Goal: Check status: Check status

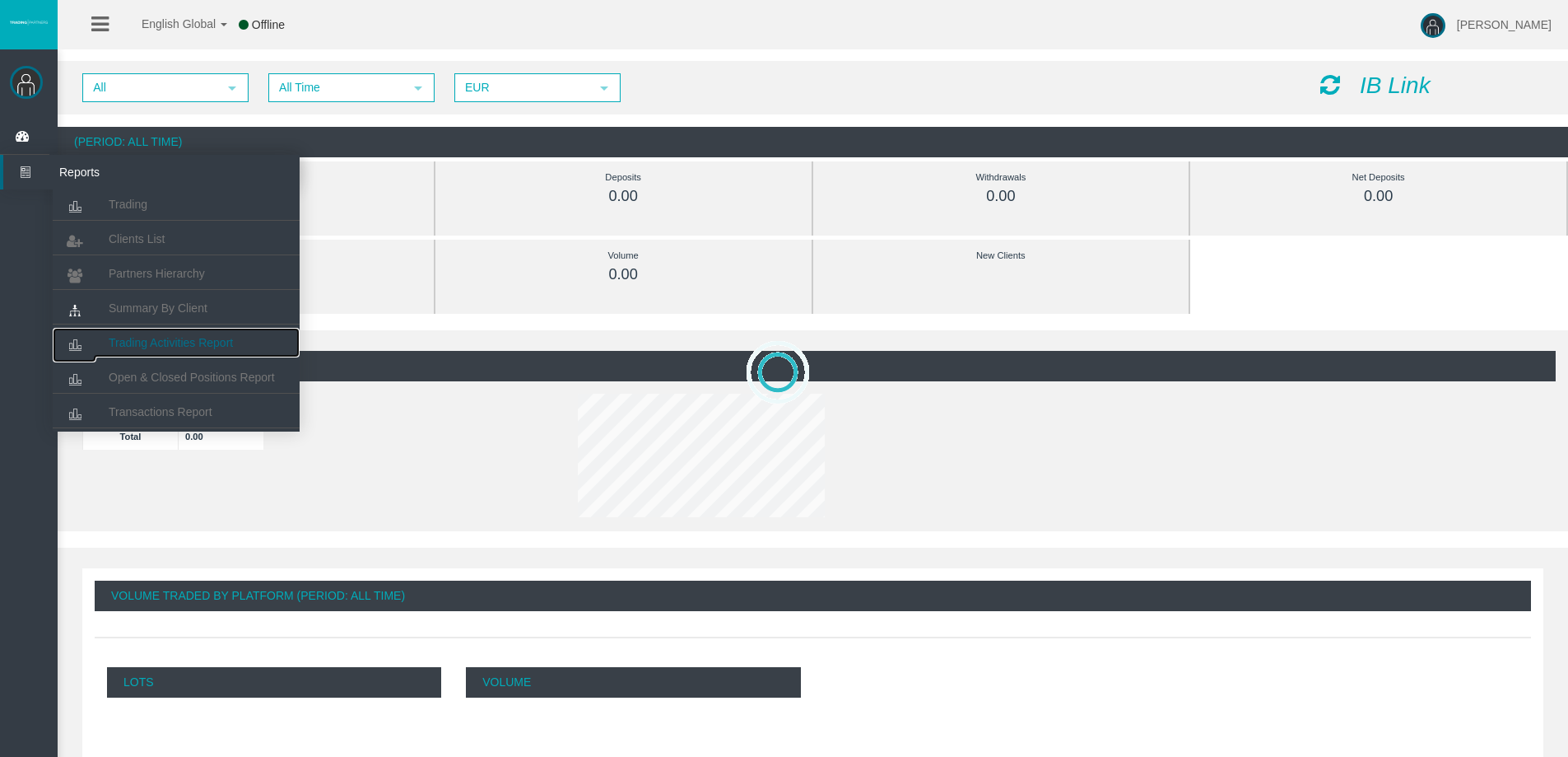
click at [177, 346] on span "Trading Activities Report" at bounding box center [171, 343] width 125 height 13
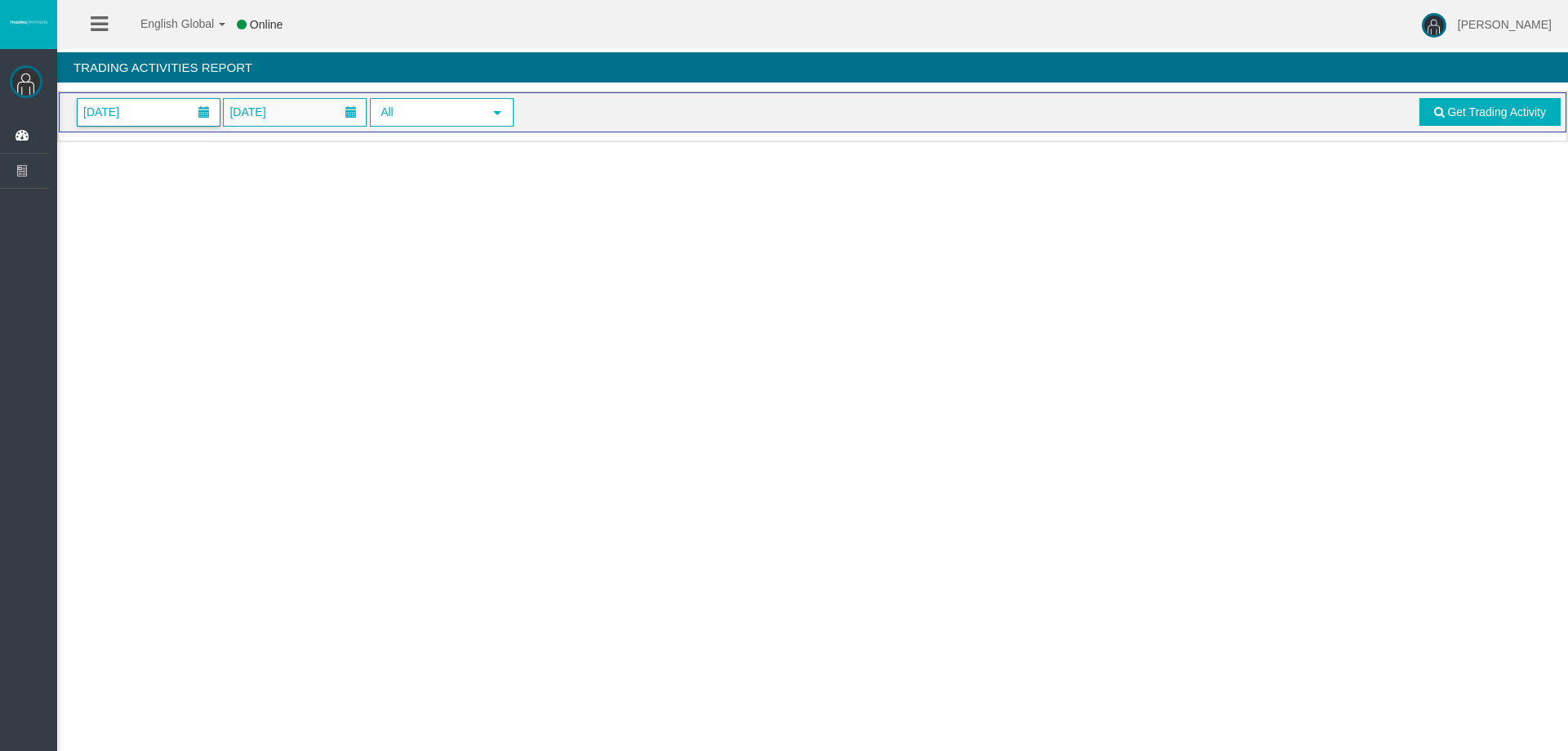
click at [165, 121] on span "[DATE]" at bounding box center [148, 112] width 142 height 27
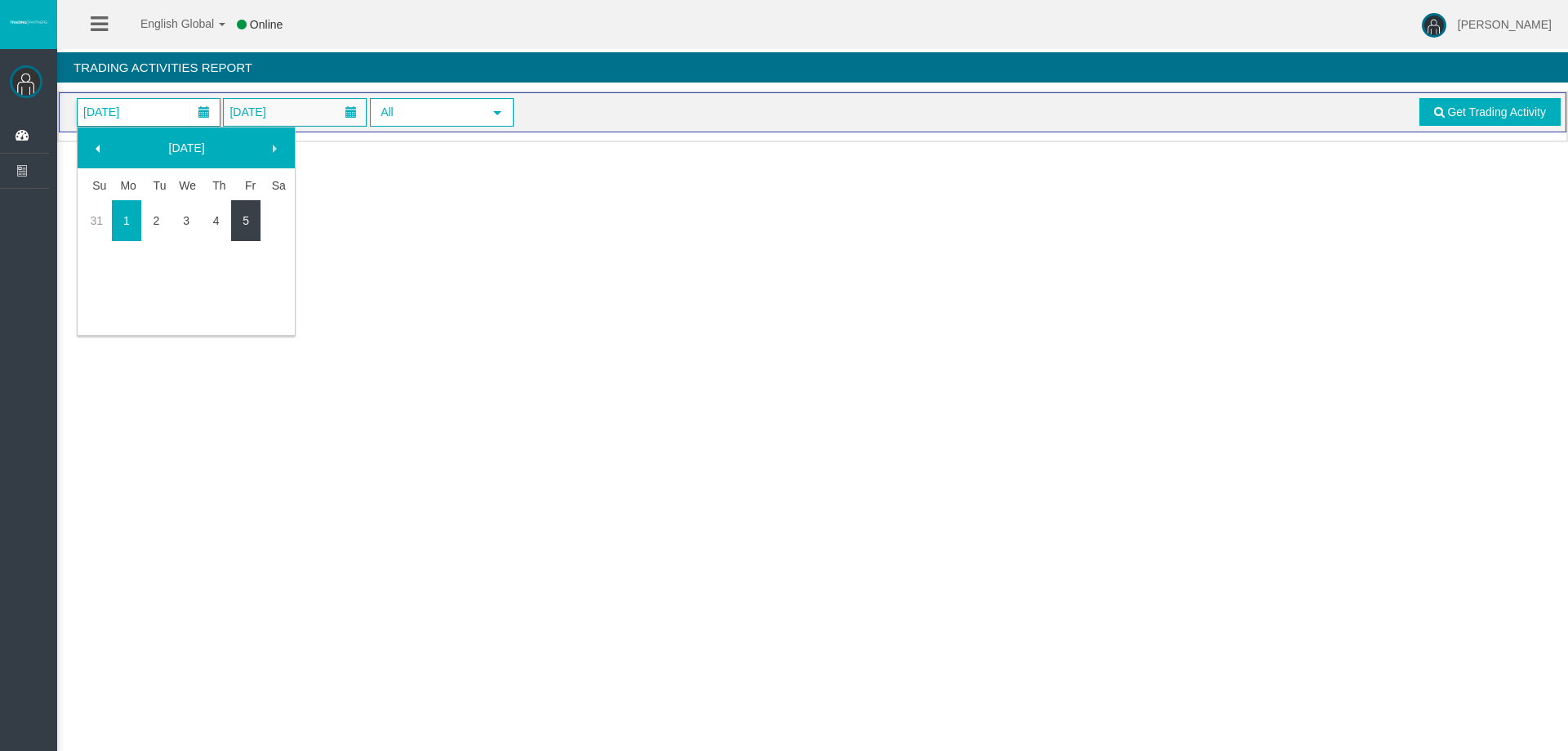
click at [235, 216] on link "5" at bounding box center [246, 221] width 30 height 29
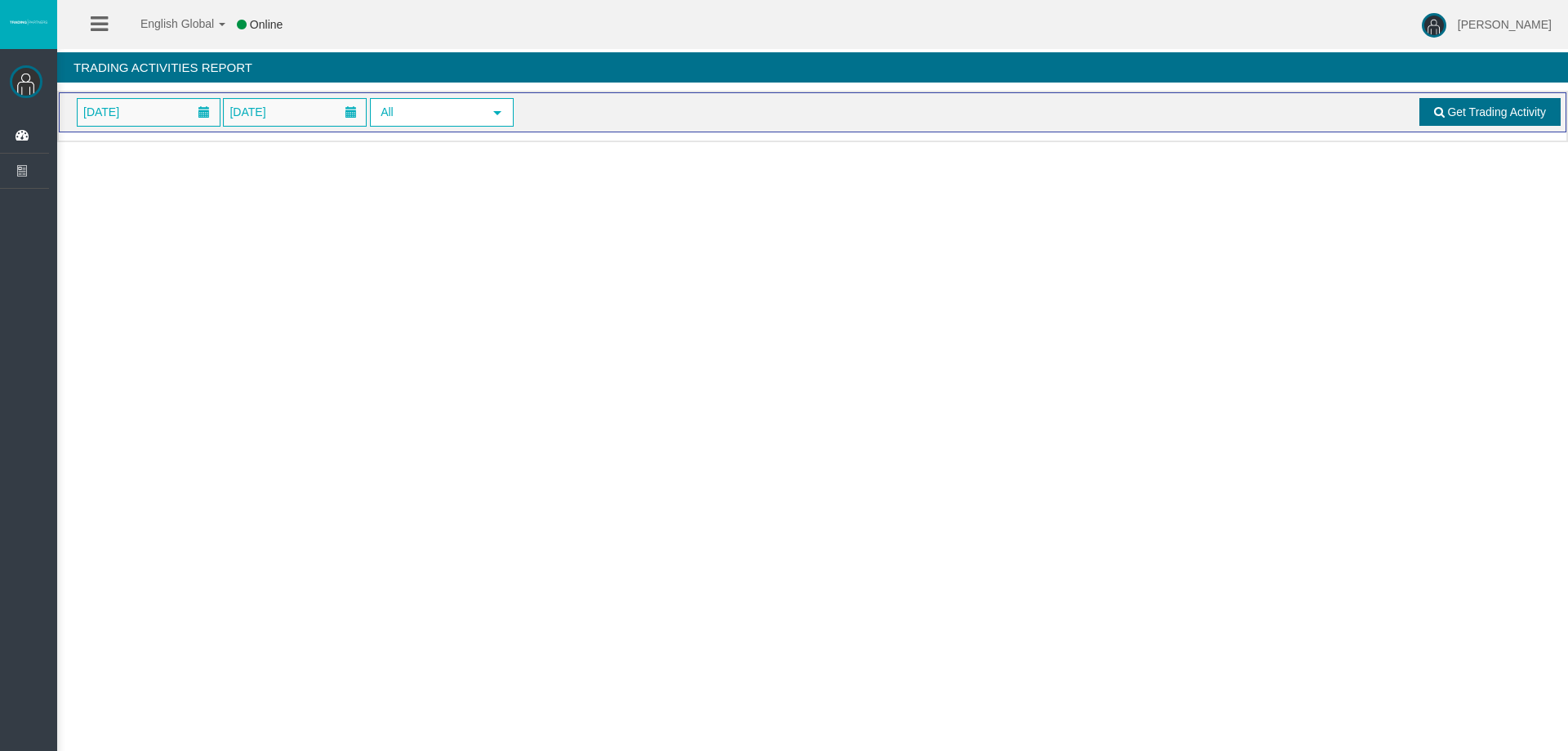
click at [1505, 117] on span "Get Trading Activity" at bounding box center [1497, 112] width 99 height 13
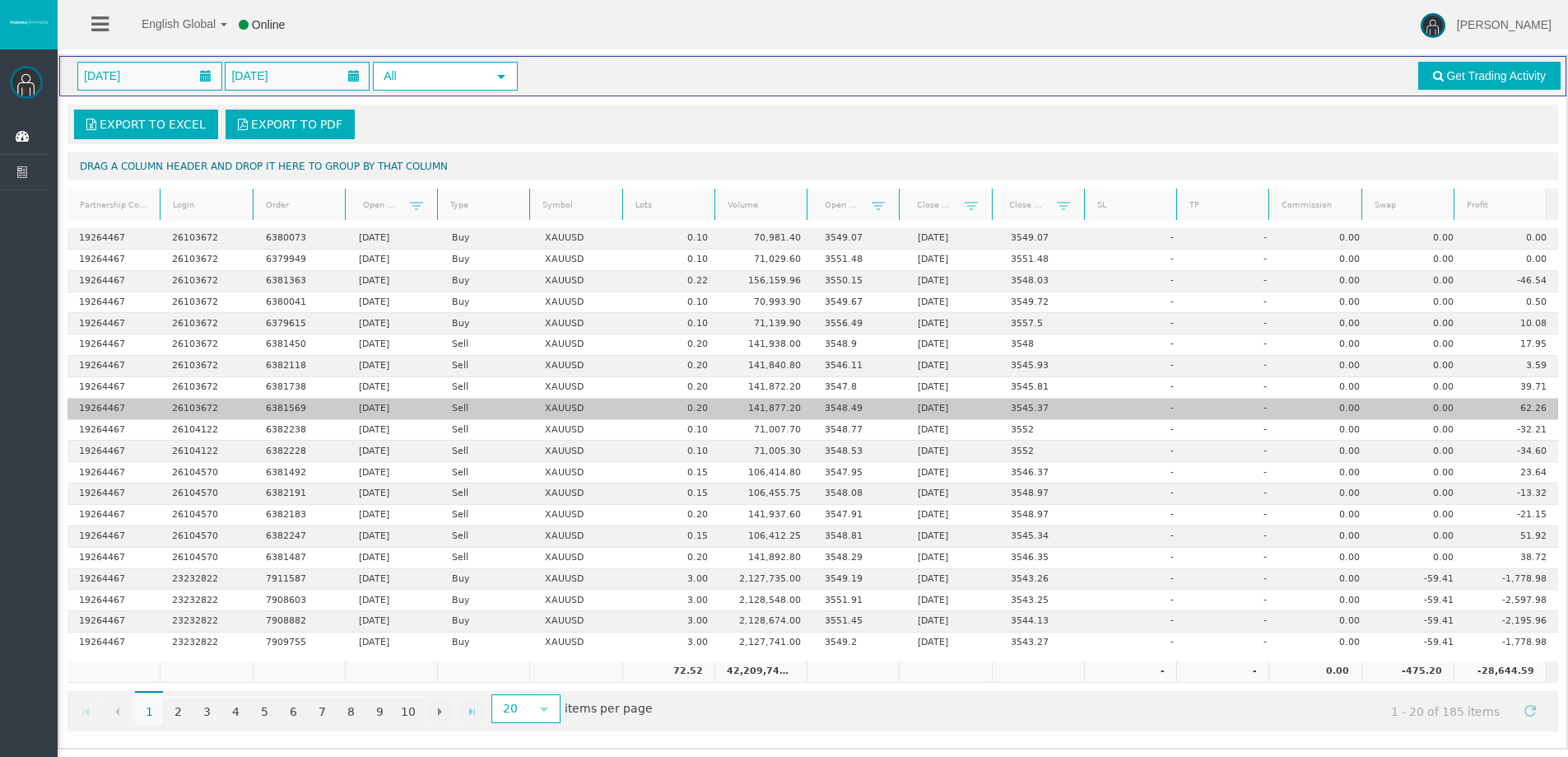
scroll to position [39, 0]
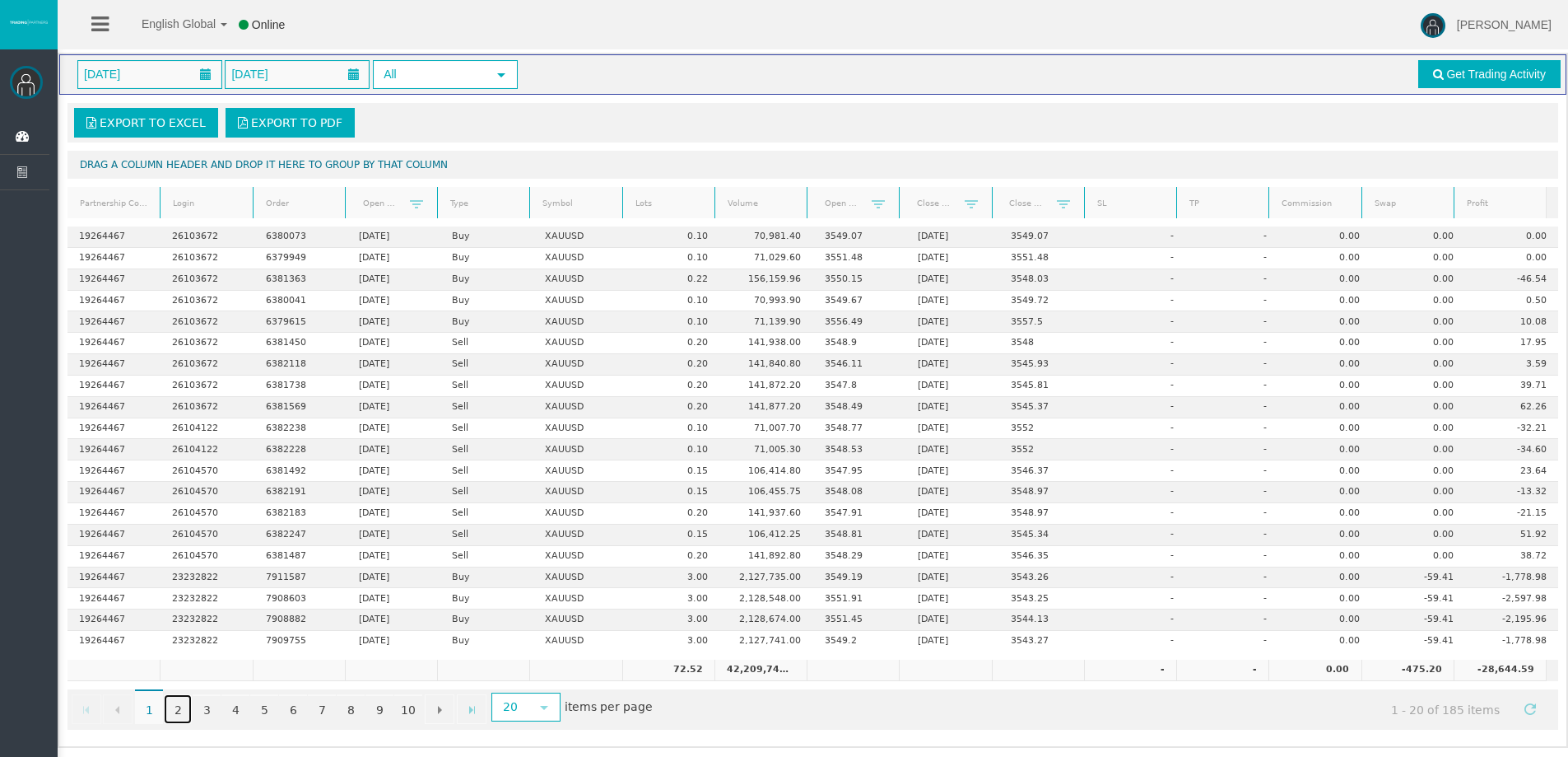
click at [172, 702] on link "2" at bounding box center [177, 709] width 28 height 30
click at [204, 713] on link "3" at bounding box center [207, 709] width 28 height 30
click at [242, 711] on link "4" at bounding box center [236, 709] width 28 height 30
click at [269, 711] on link "5" at bounding box center [264, 709] width 28 height 30
click at [295, 714] on link "6" at bounding box center [293, 709] width 28 height 30
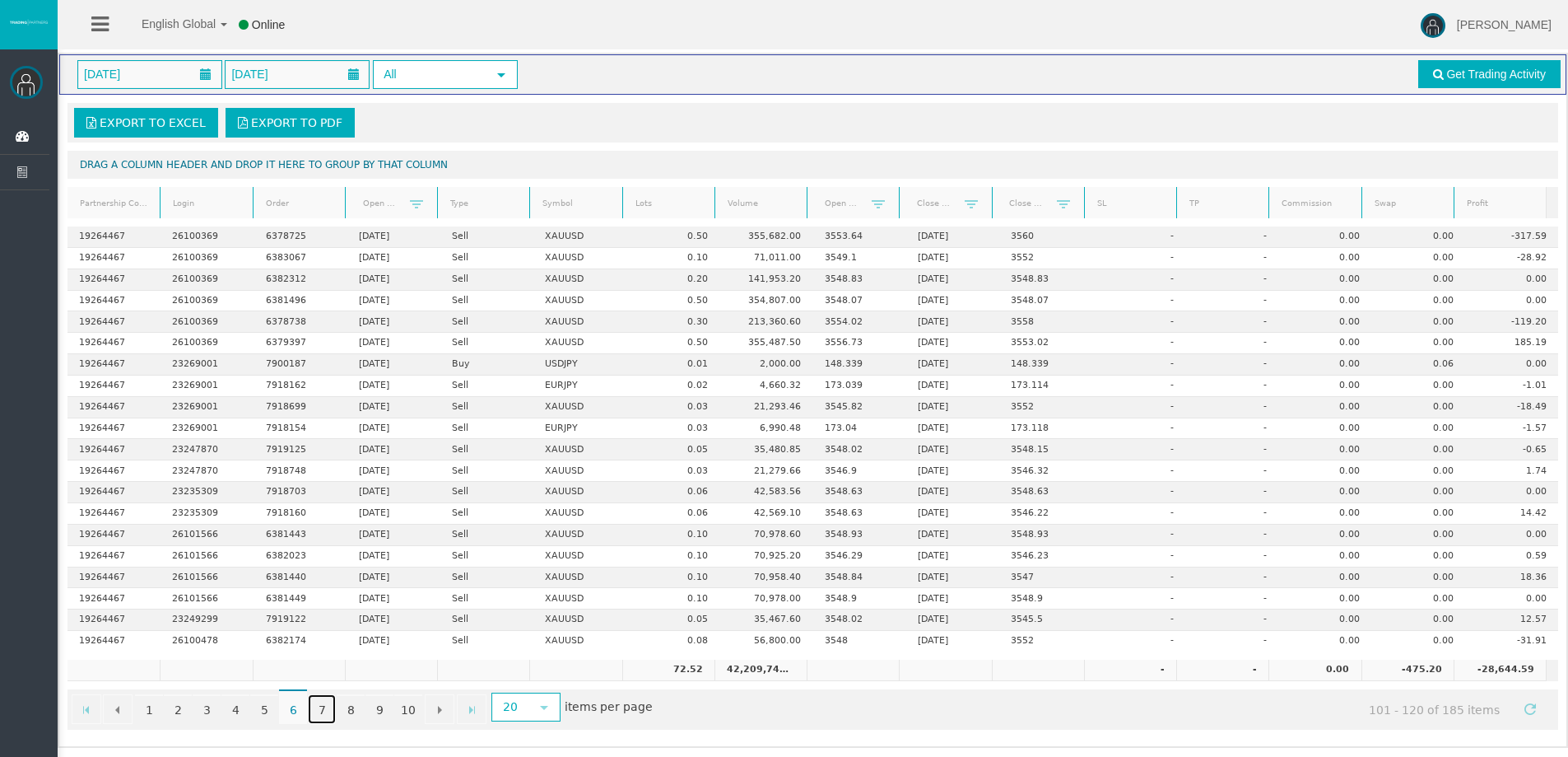
click at [322, 713] on link "7" at bounding box center [322, 709] width 28 height 30
click at [359, 709] on link "8" at bounding box center [350, 709] width 28 height 30
click at [387, 714] on link "9" at bounding box center [380, 709] width 28 height 30
click at [400, 714] on link "10" at bounding box center [408, 709] width 28 height 30
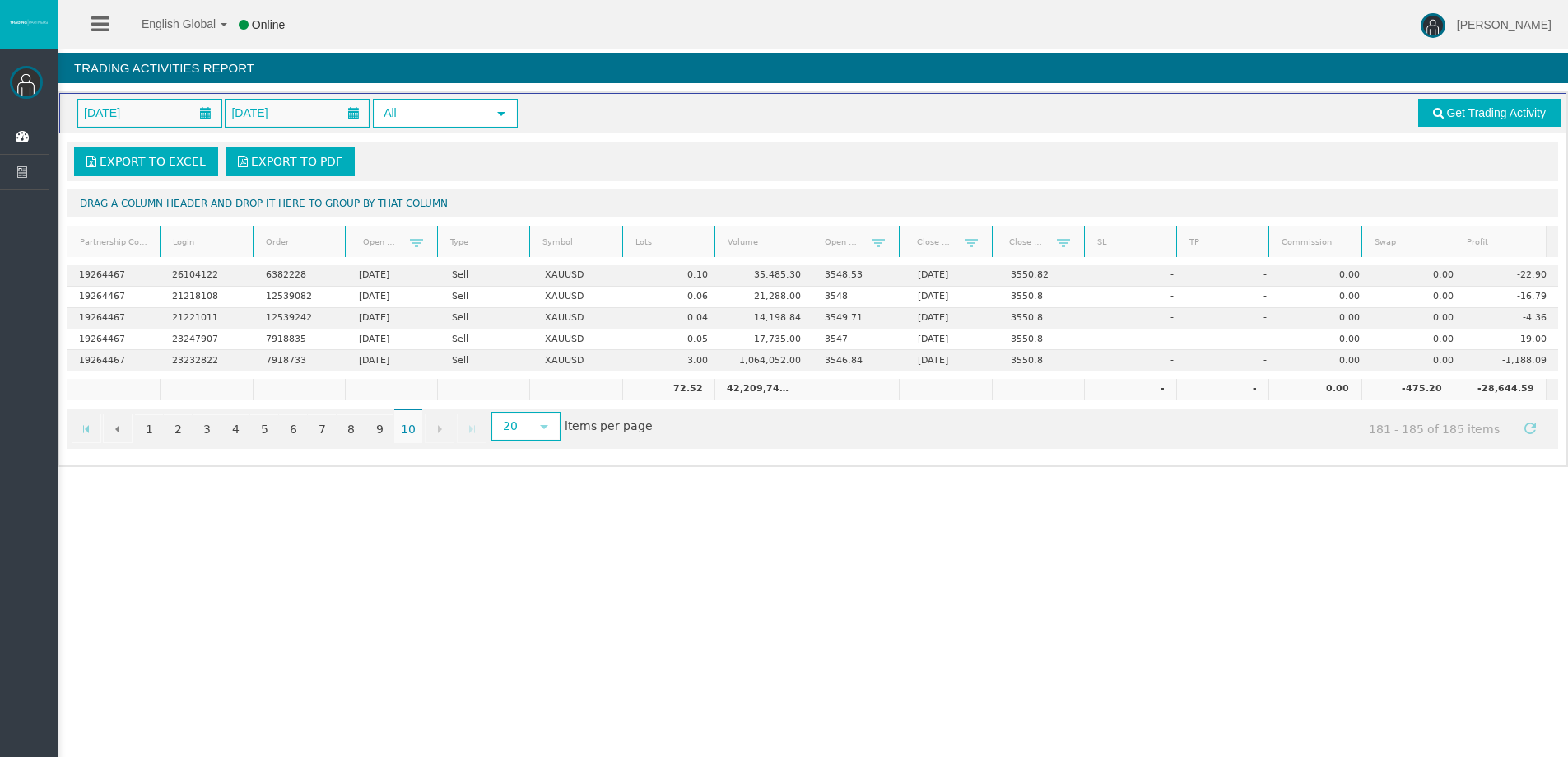
scroll to position [0, 0]
click at [151, 433] on link "1" at bounding box center [149, 428] width 28 height 30
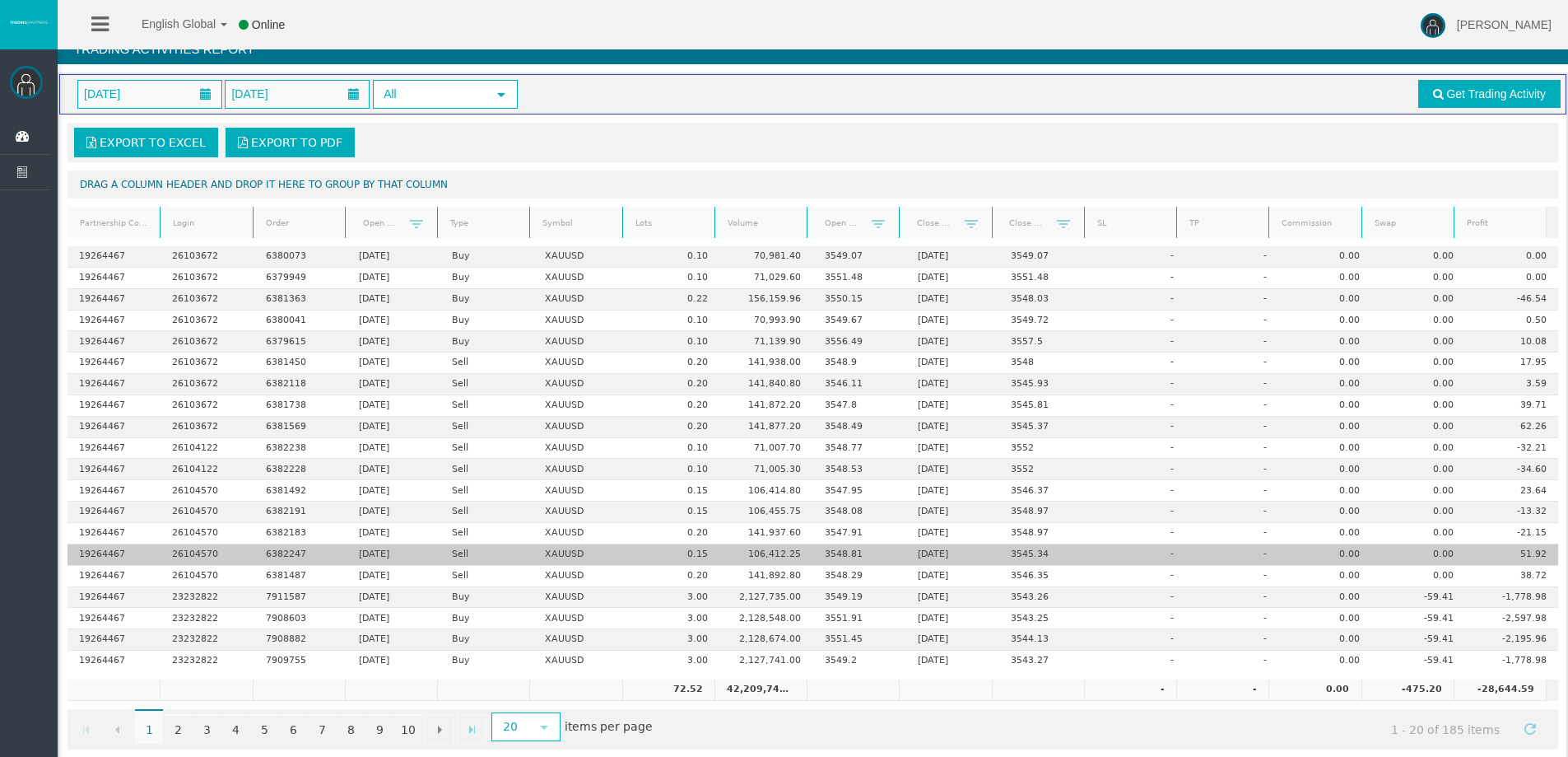
scroll to position [39, 0]
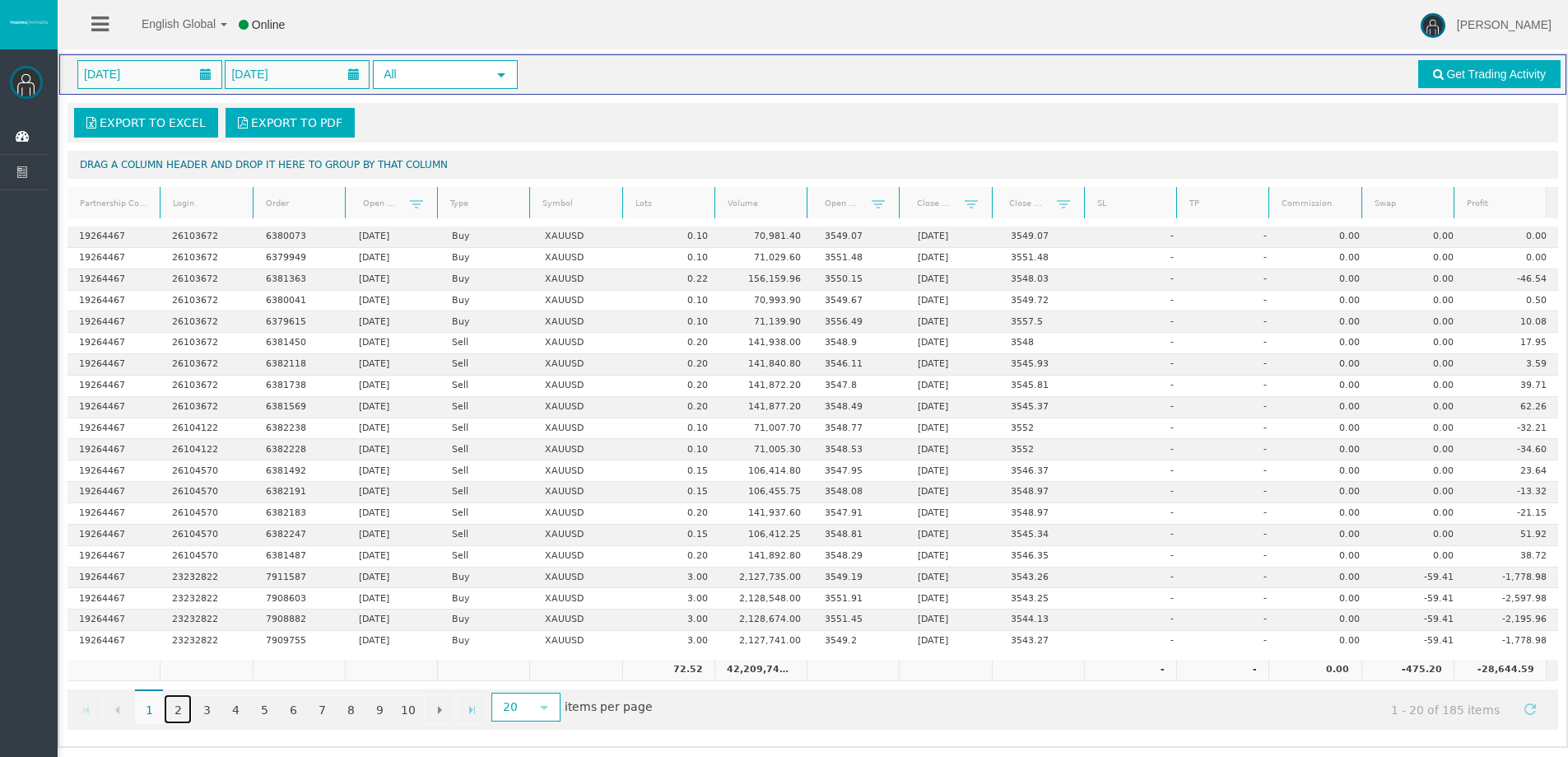
click at [177, 708] on link "2" at bounding box center [177, 709] width 28 height 30
click at [216, 710] on link "3" at bounding box center [207, 709] width 28 height 30
click at [234, 709] on link "4" at bounding box center [236, 709] width 28 height 30
click at [268, 703] on link "5" at bounding box center [264, 709] width 28 height 30
click at [291, 708] on link "6" at bounding box center [293, 709] width 28 height 30
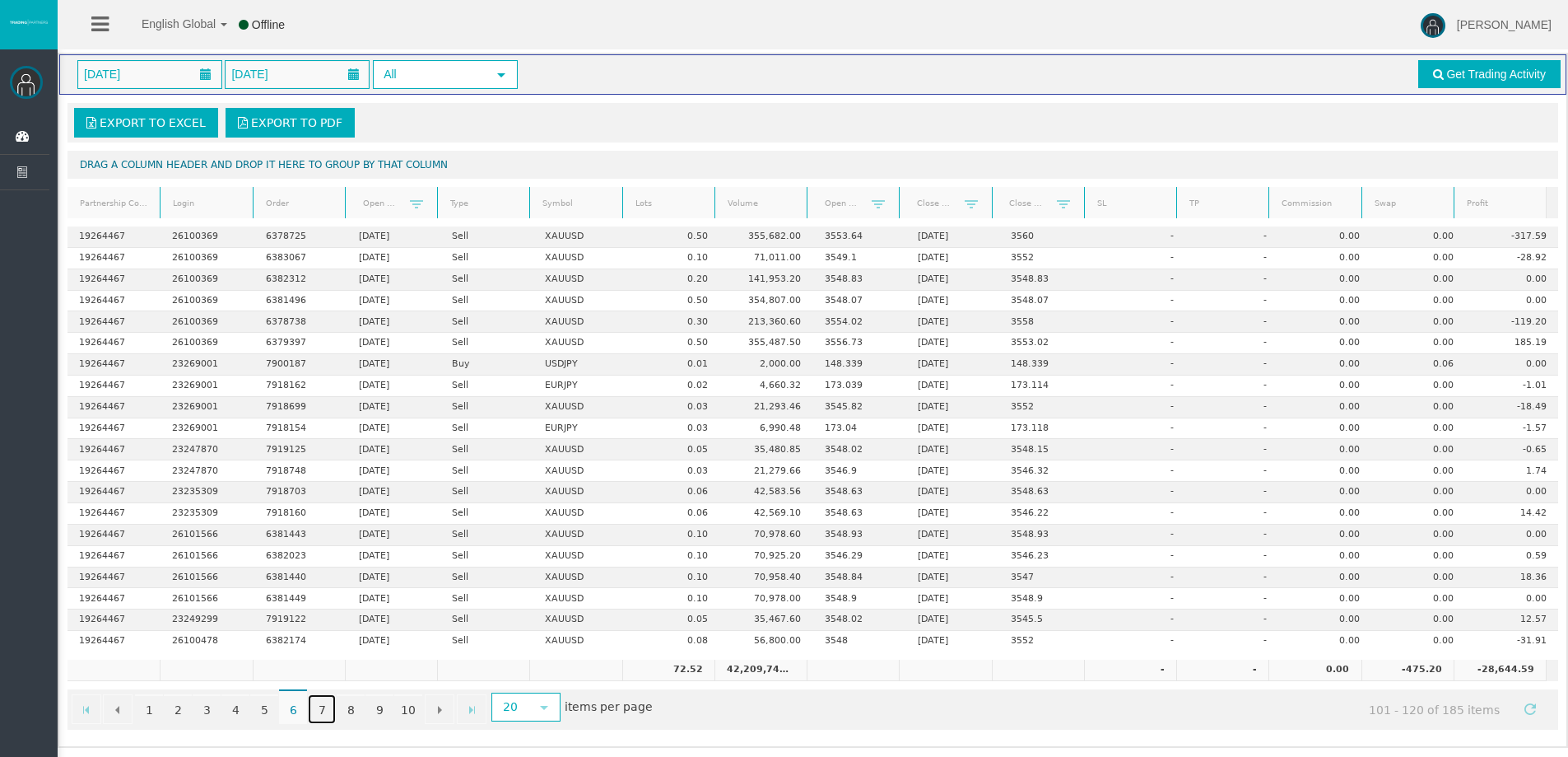
click at [321, 710] on link "7" at bounding box center [322, 709] width 28 height 30
click at [149, 706] on link "1" at bounding box center [149, 709] width 28 height 30
click at [173, 706] on link "2" at bounding box center [177, 709] width 28 height 30
click at [210, 704] on link "3" at bounding box center [207, 709] width 28 height 30
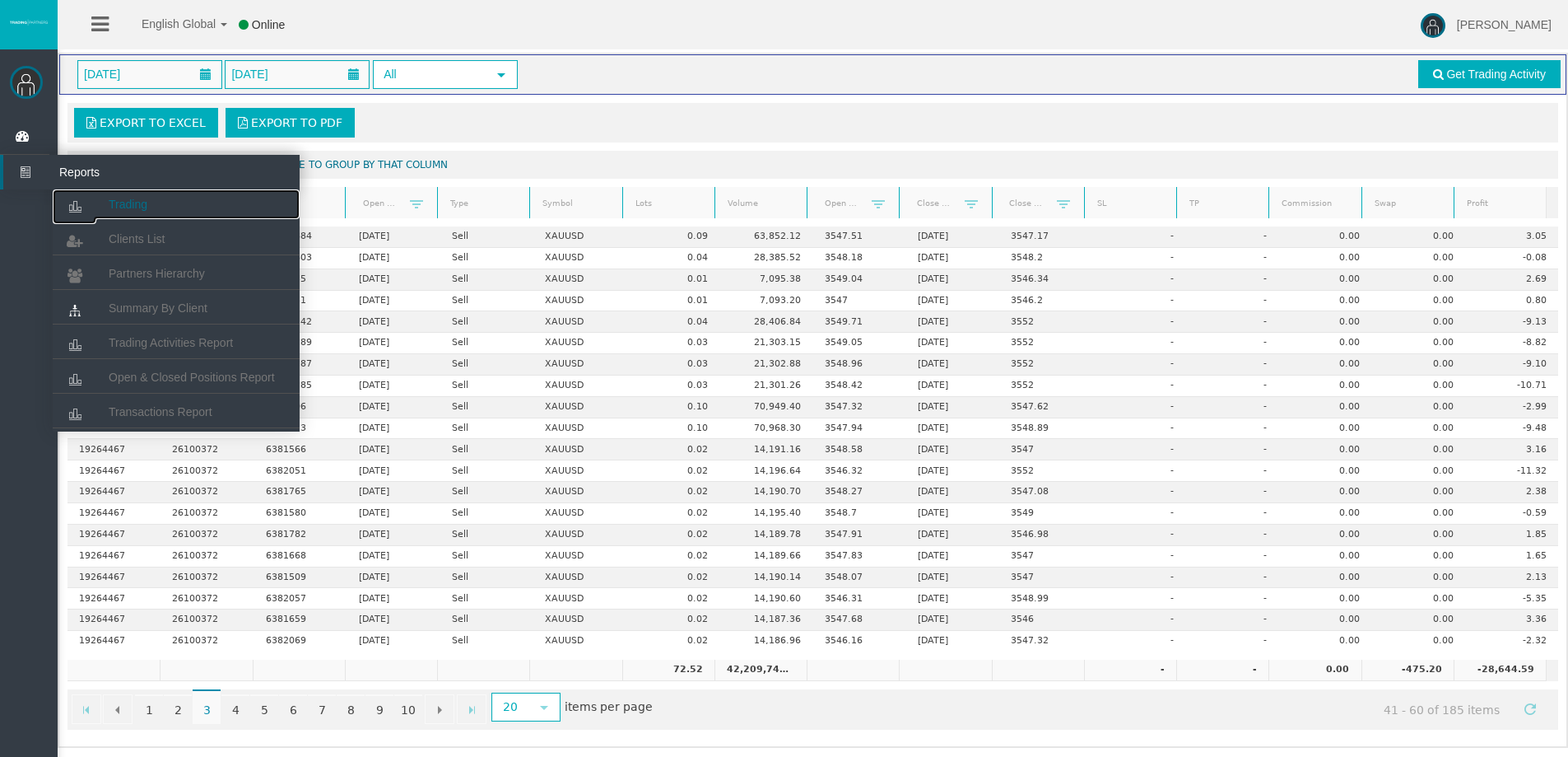
click at [101, 196] on link "Trading" at bounding box center [176, 204] width 247 height 30
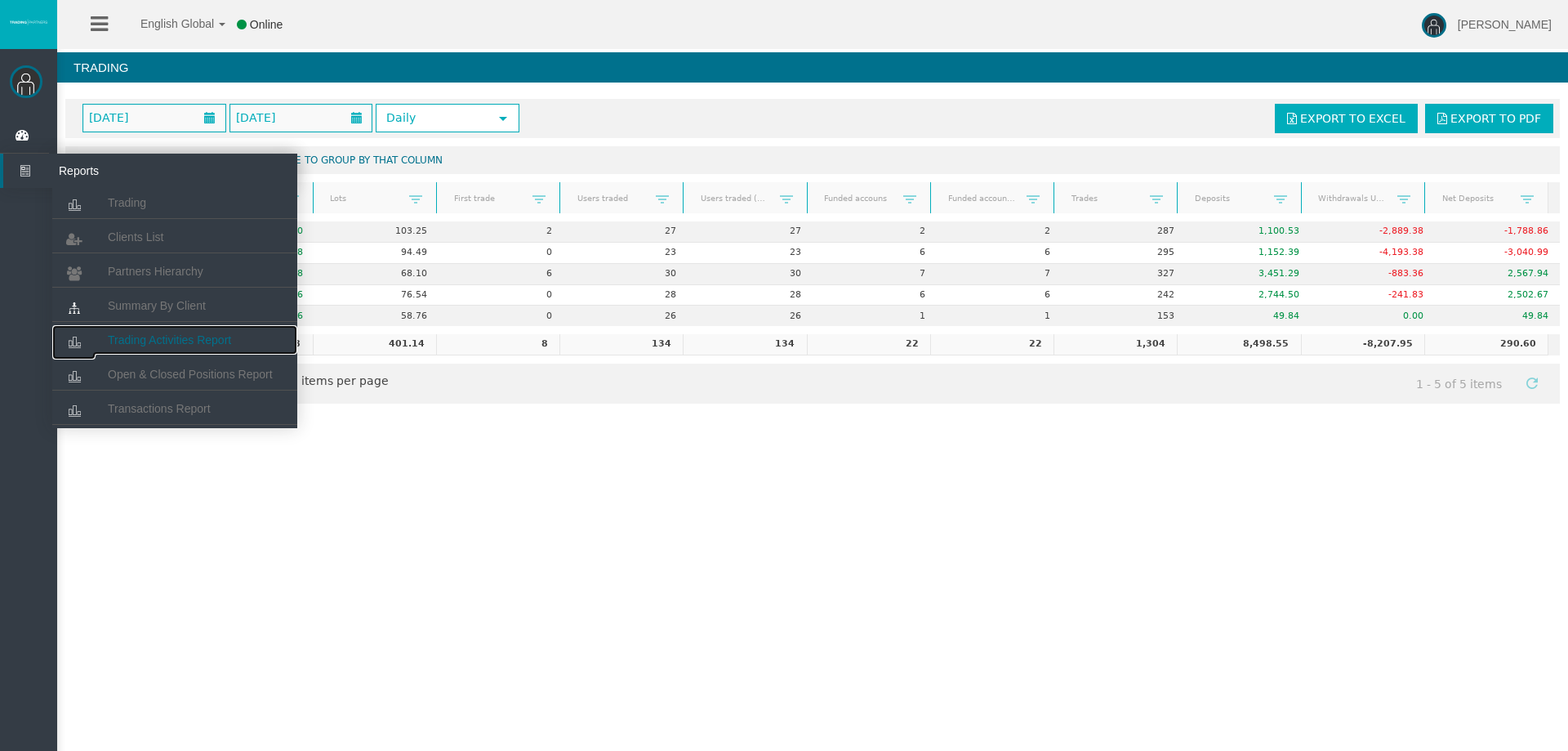
click at [135, 334] on link "Trading Activities Report" at bounding box center [174, 340] width 245 height 29
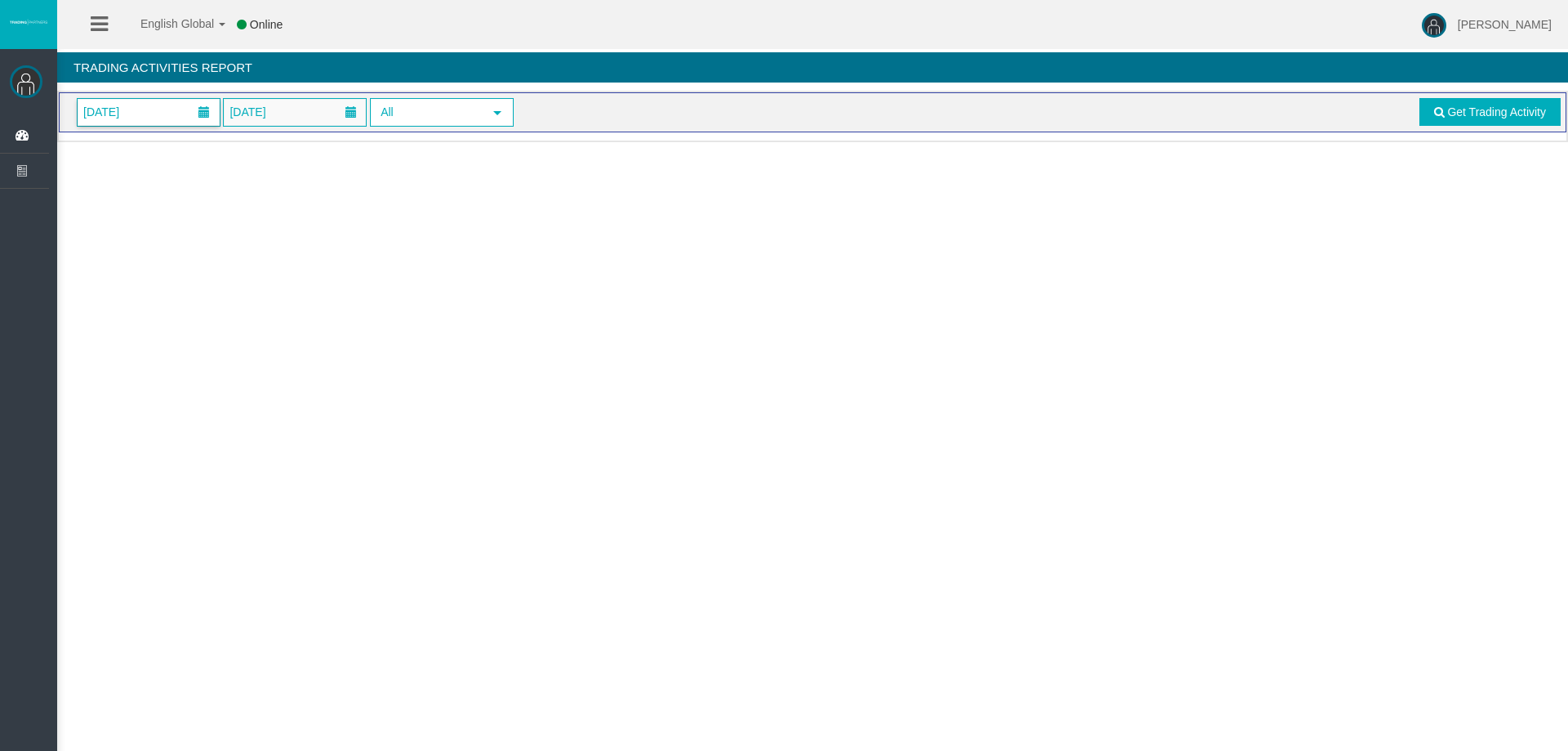
click at [185, 125] on span "[DATE]" at bounding box center [148, 112] width 142 height 27
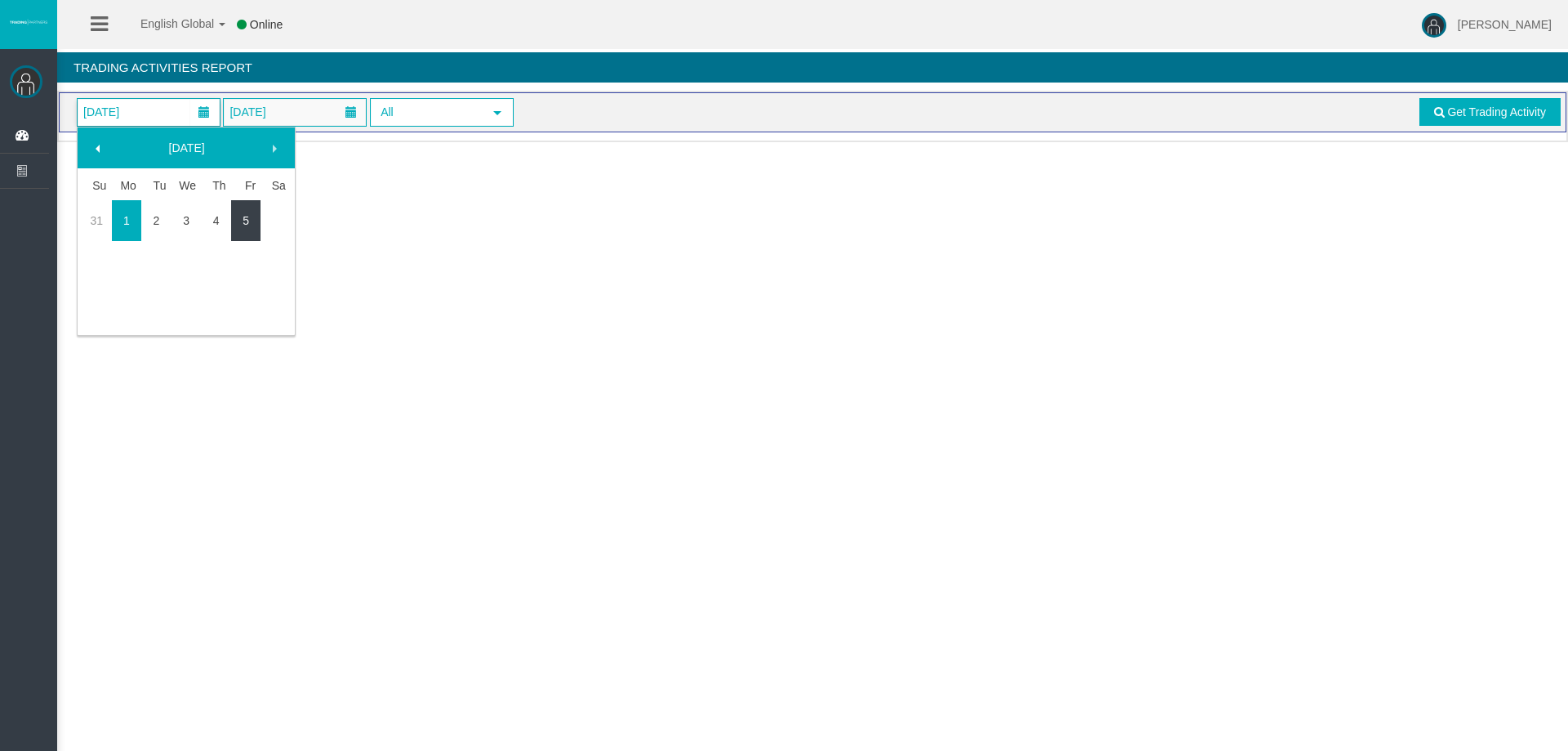
click at [234, 221] on link "5" at bounding box center [246, 221] width 30 height 29
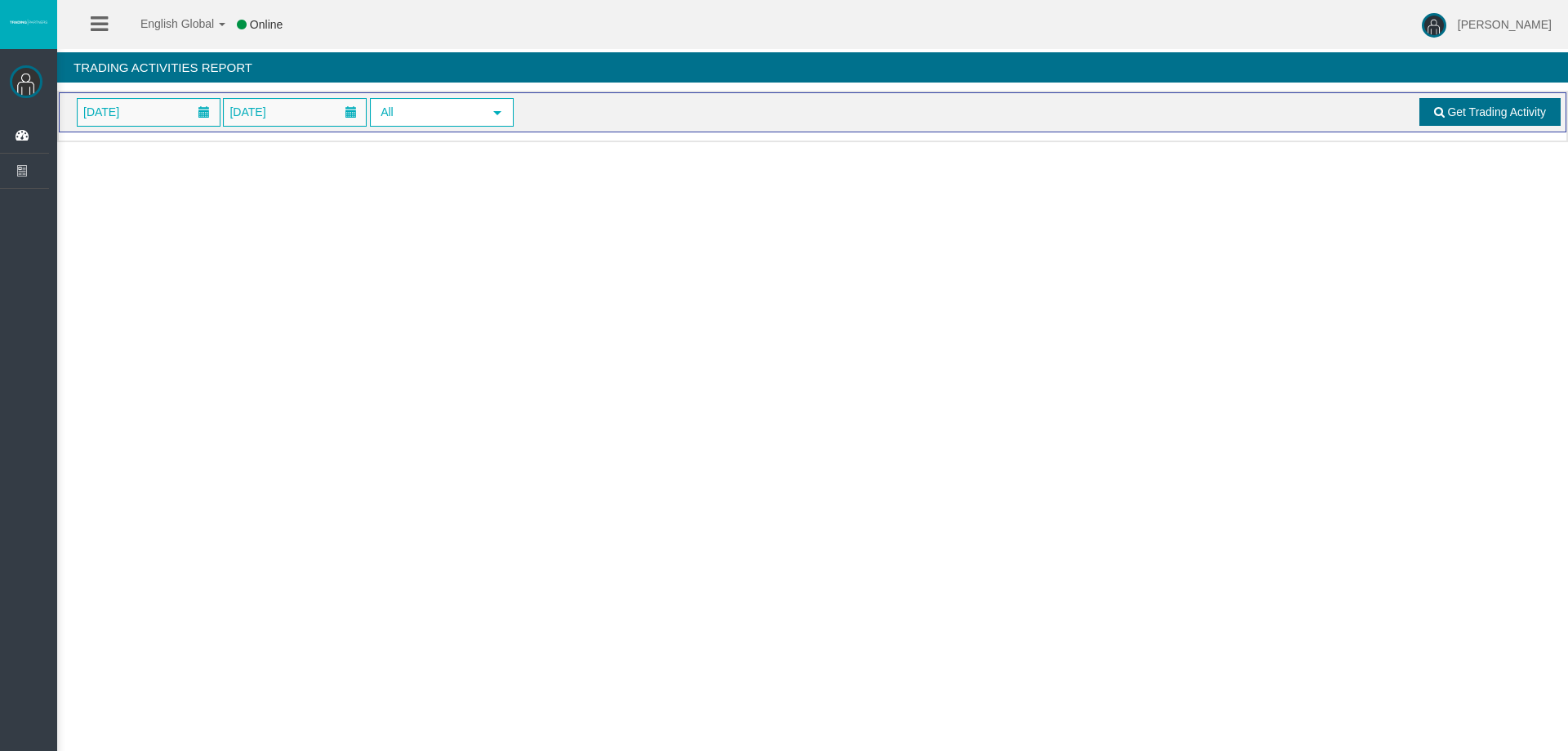
click at [1437, 118] on link "Get Trading Activity" at bounding box center [1490, 112] width 142 height 28
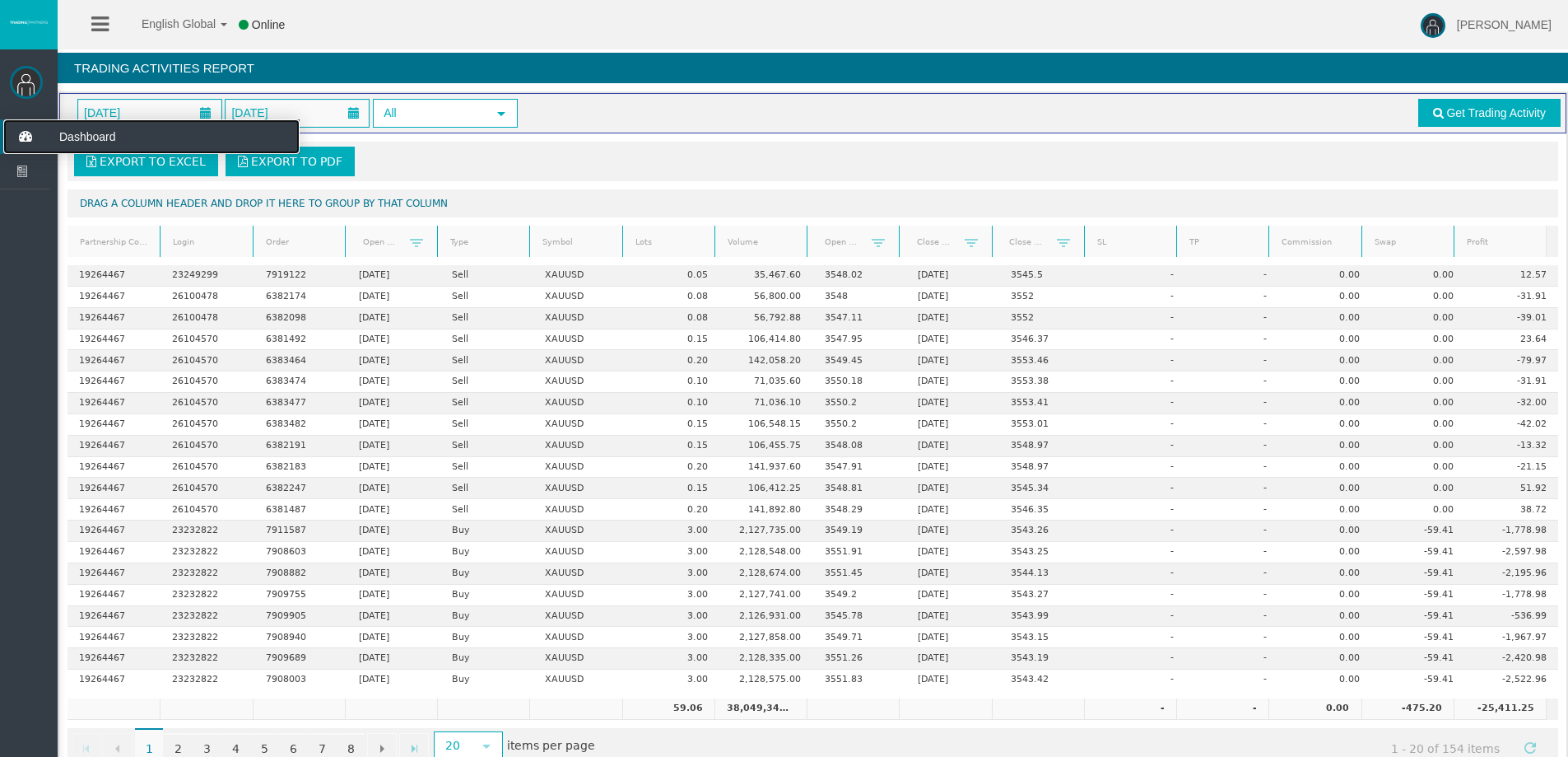
click at [25, 135] on icon at bounding box center [25, 136] width 43 height 34
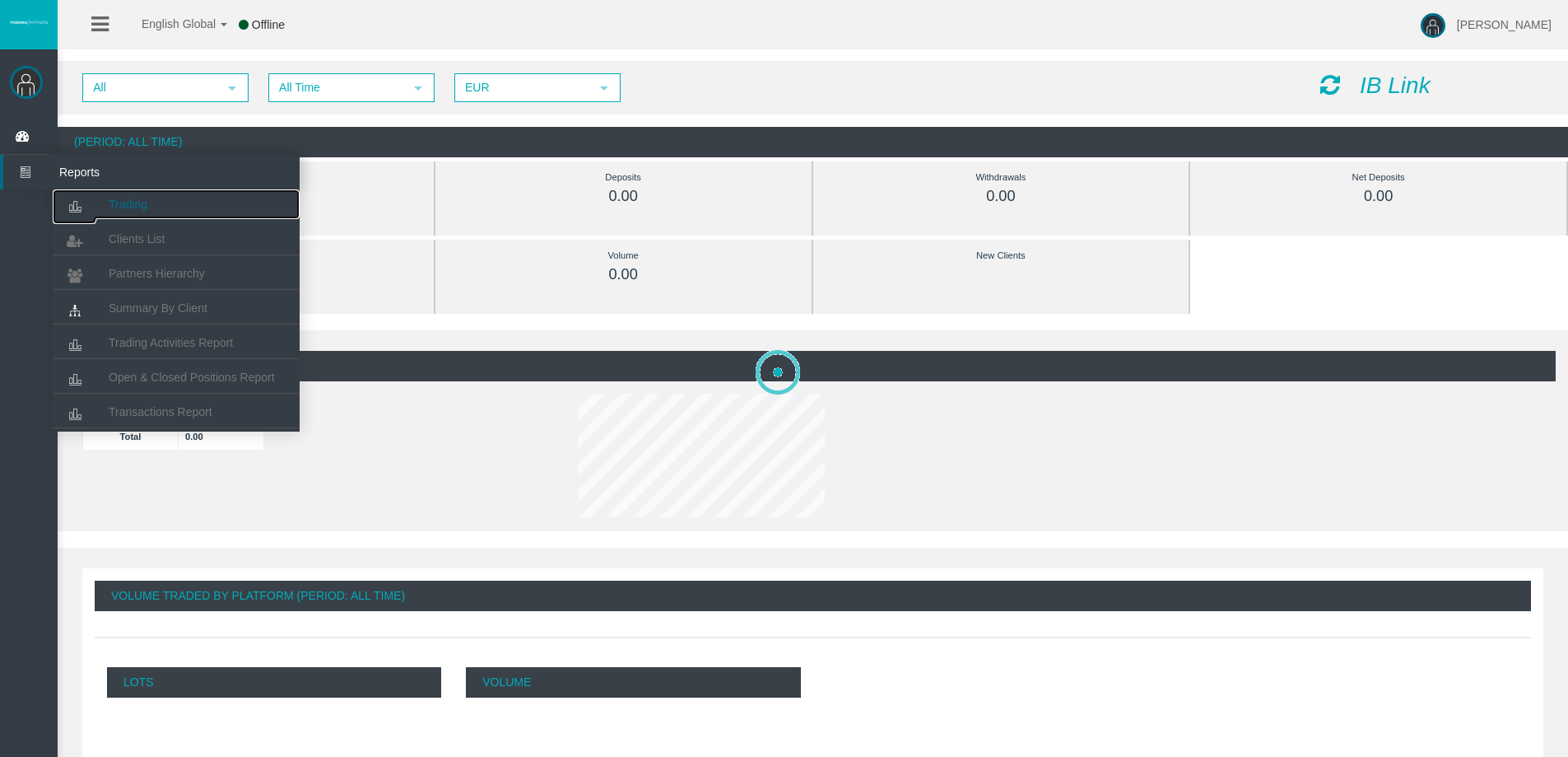
click at [105, 197] on link "Trading" at bounding box center [176, 204] width 247 height 30
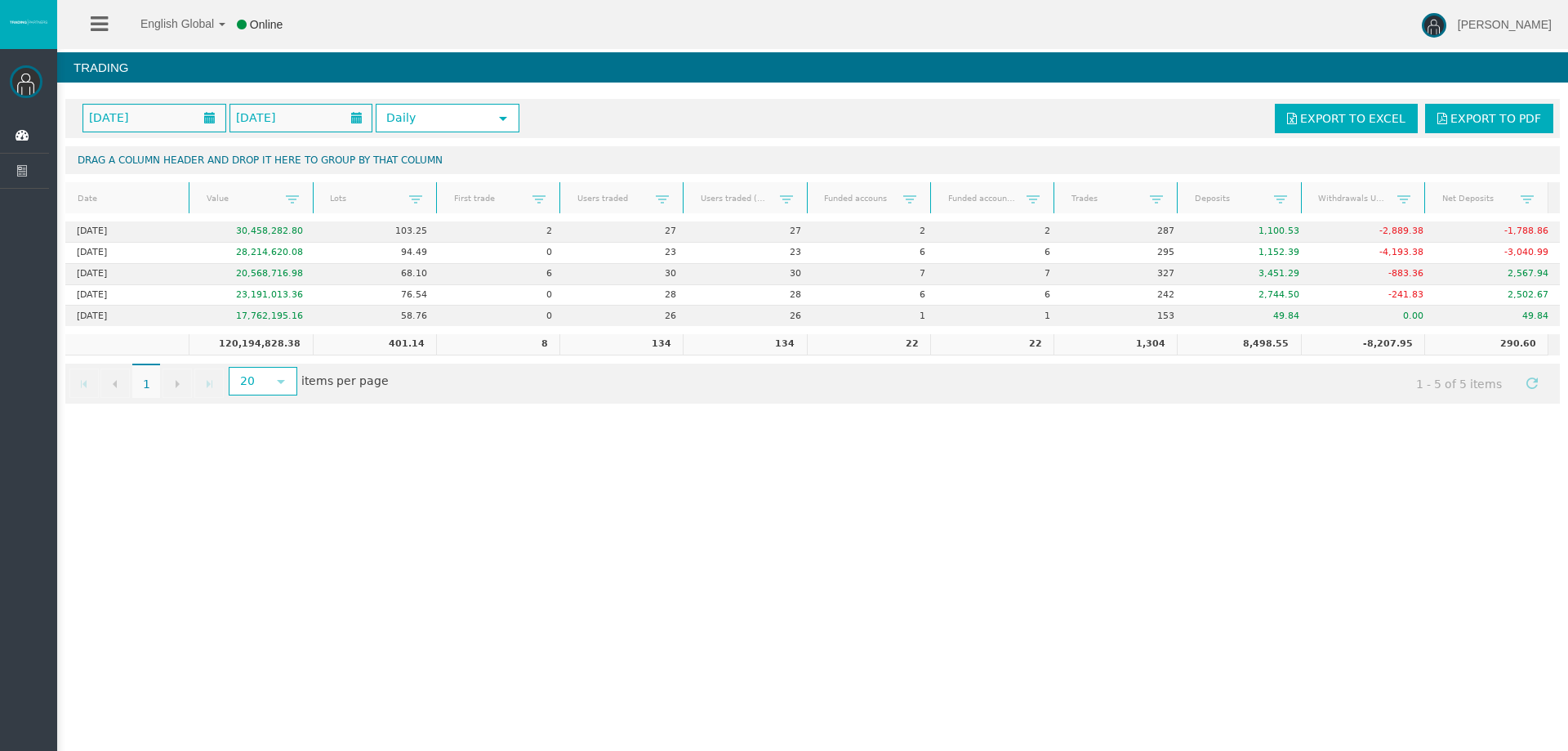
click at [491, 458] on div "English Global 简体中文 English Global 日本語 한국어 Online Rafael Pacheco Montes Help Lo…" at bounding box center [784, 375] width 1568 height 751
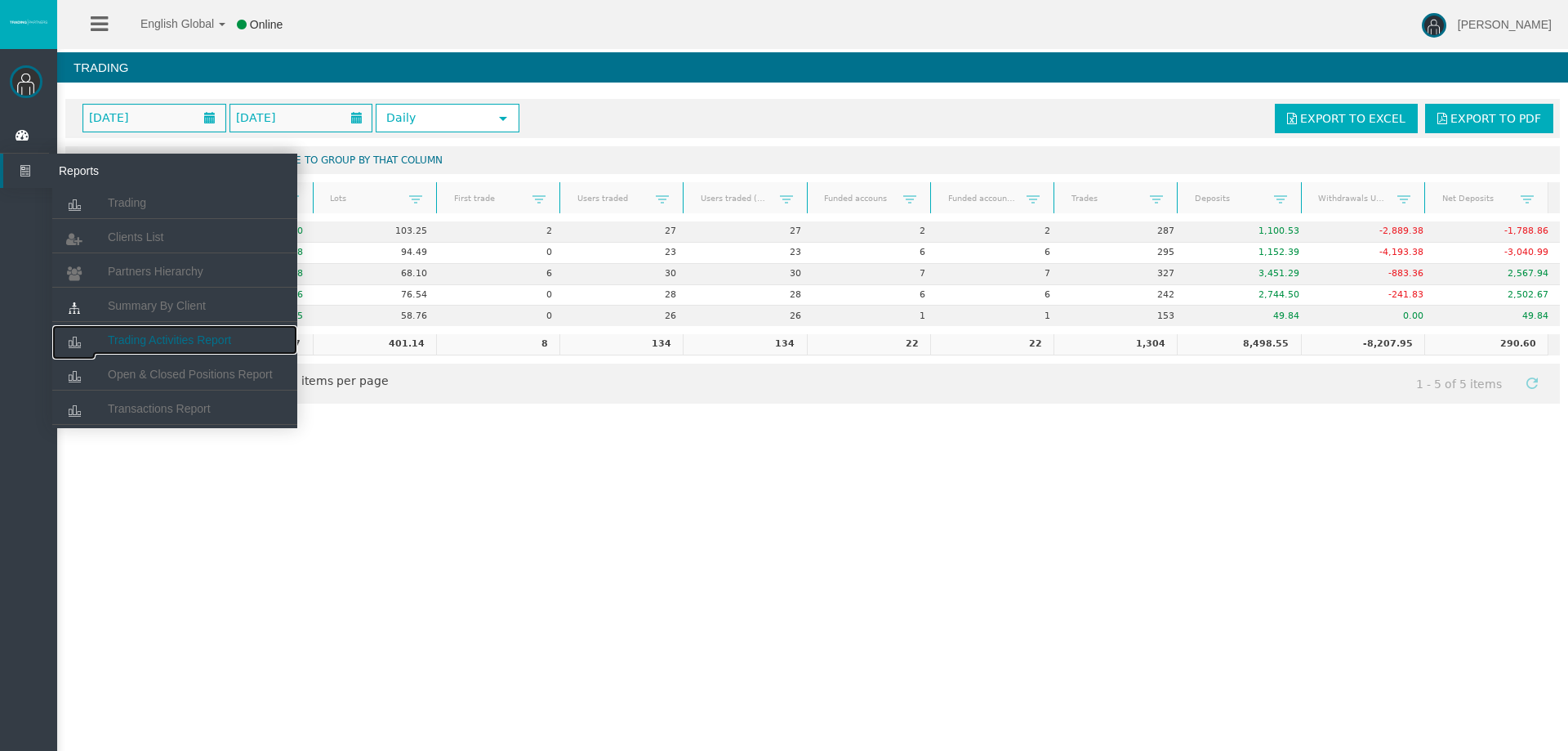
click at [177, 336] on span "Trading Activities Report" at bounding box center [170, 340] width 124 height 13
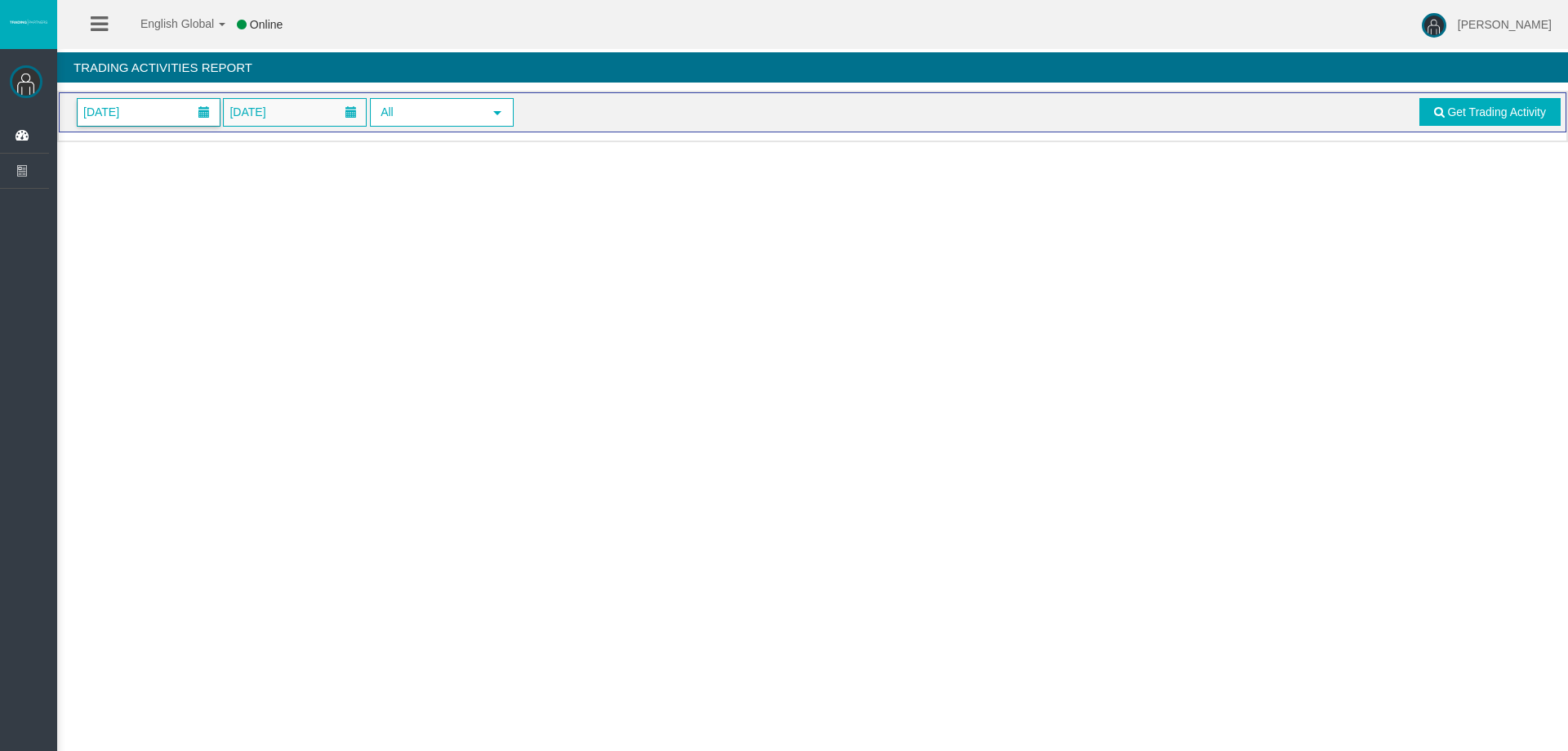
click at [124, 114] on span "[DATE]" at bounding box center [102, 112] width 46 height 23
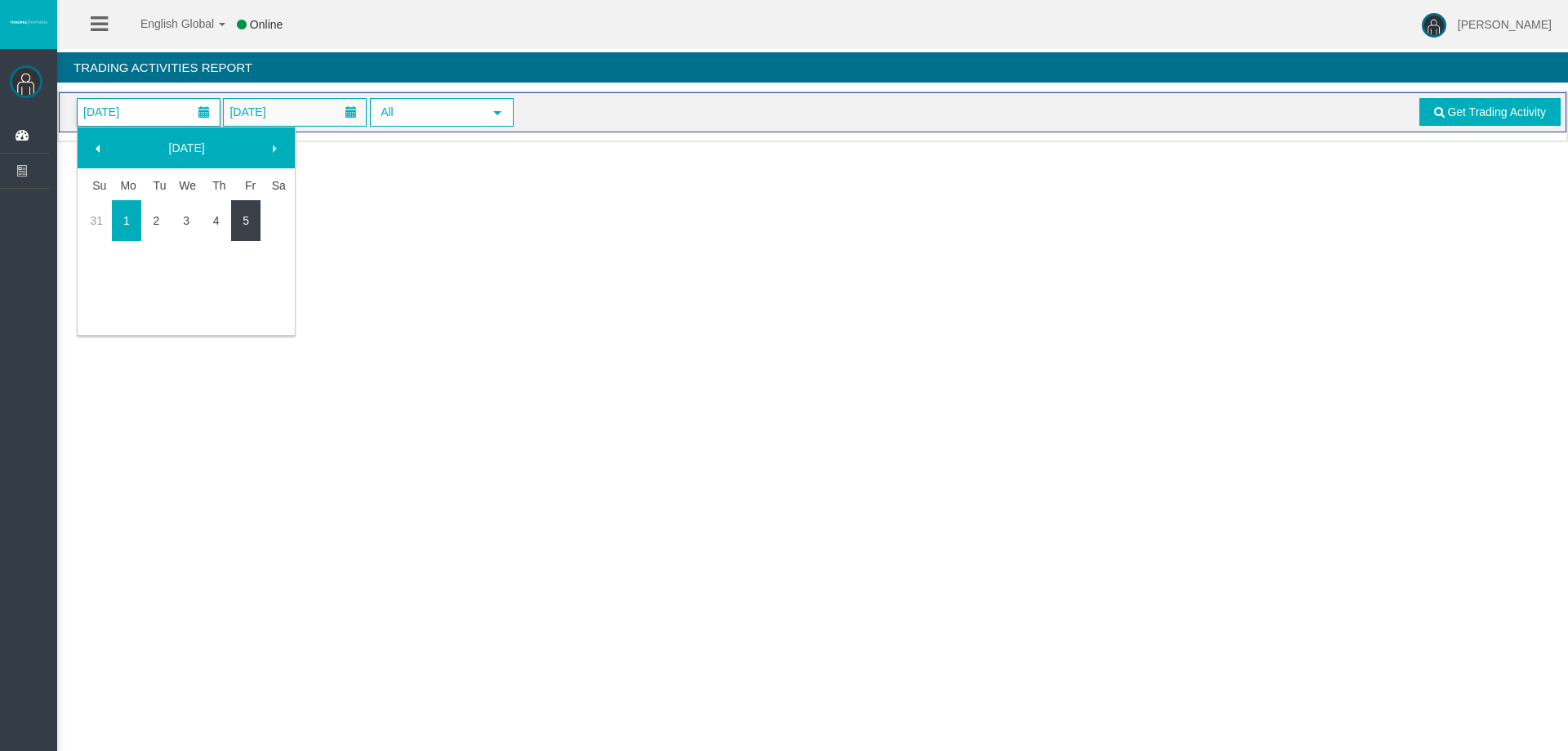
click at [242, 226] on link "5" at bounding box center [246, 221] width 30 height 29
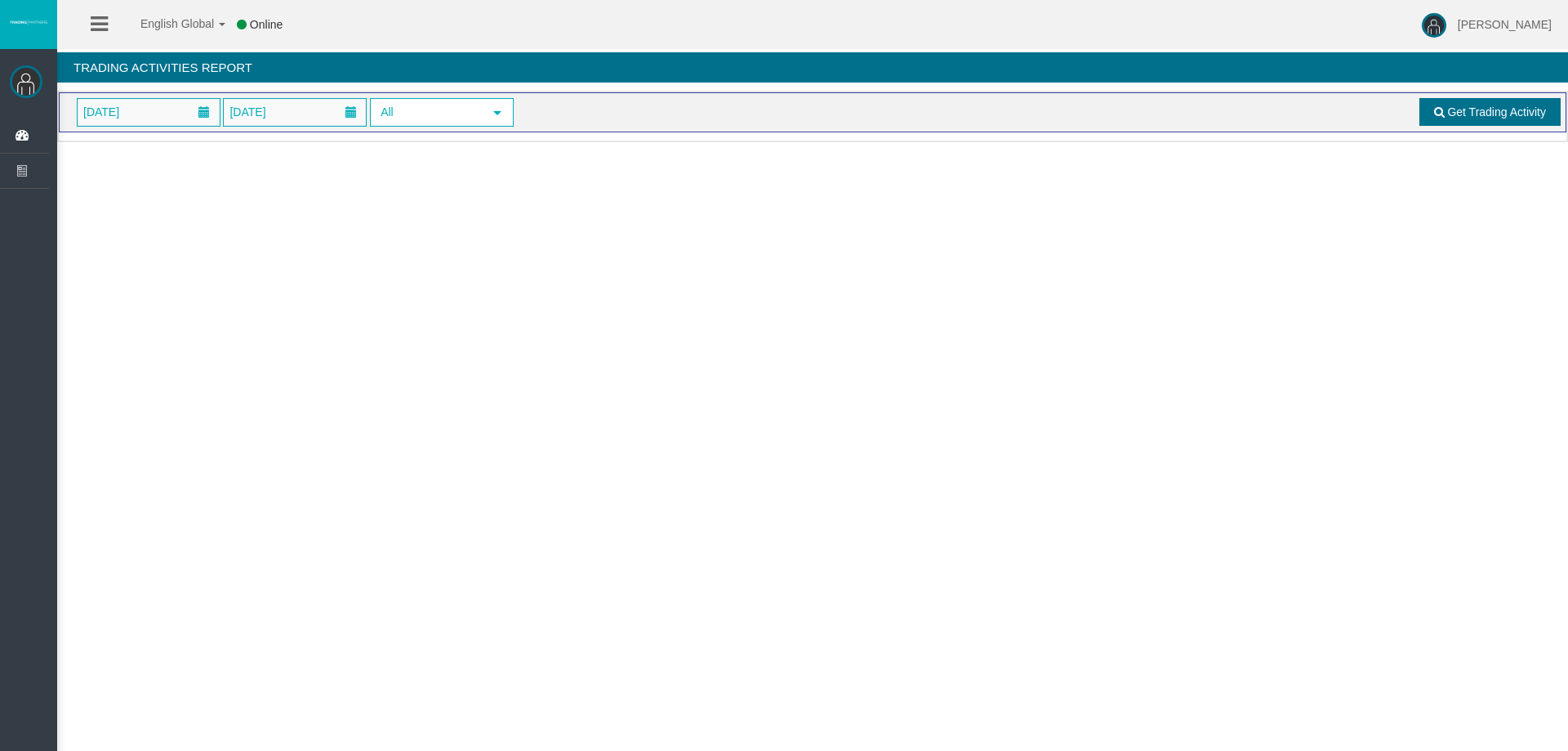
click at [1486, 116] on span "Get Trading Activity" at bounding box center [1497, 112] width 99 height 13
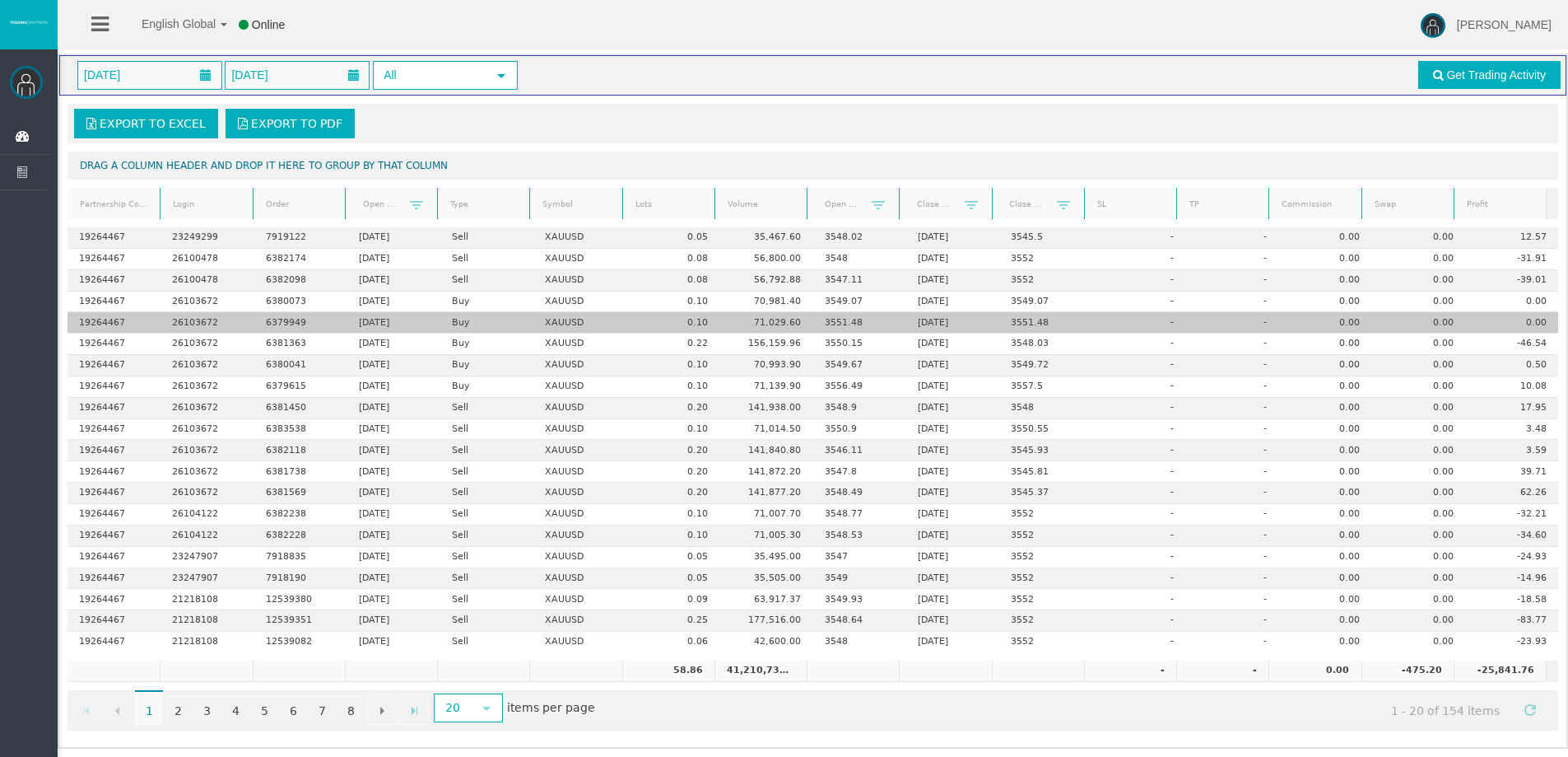
scroll to position [39, 0]
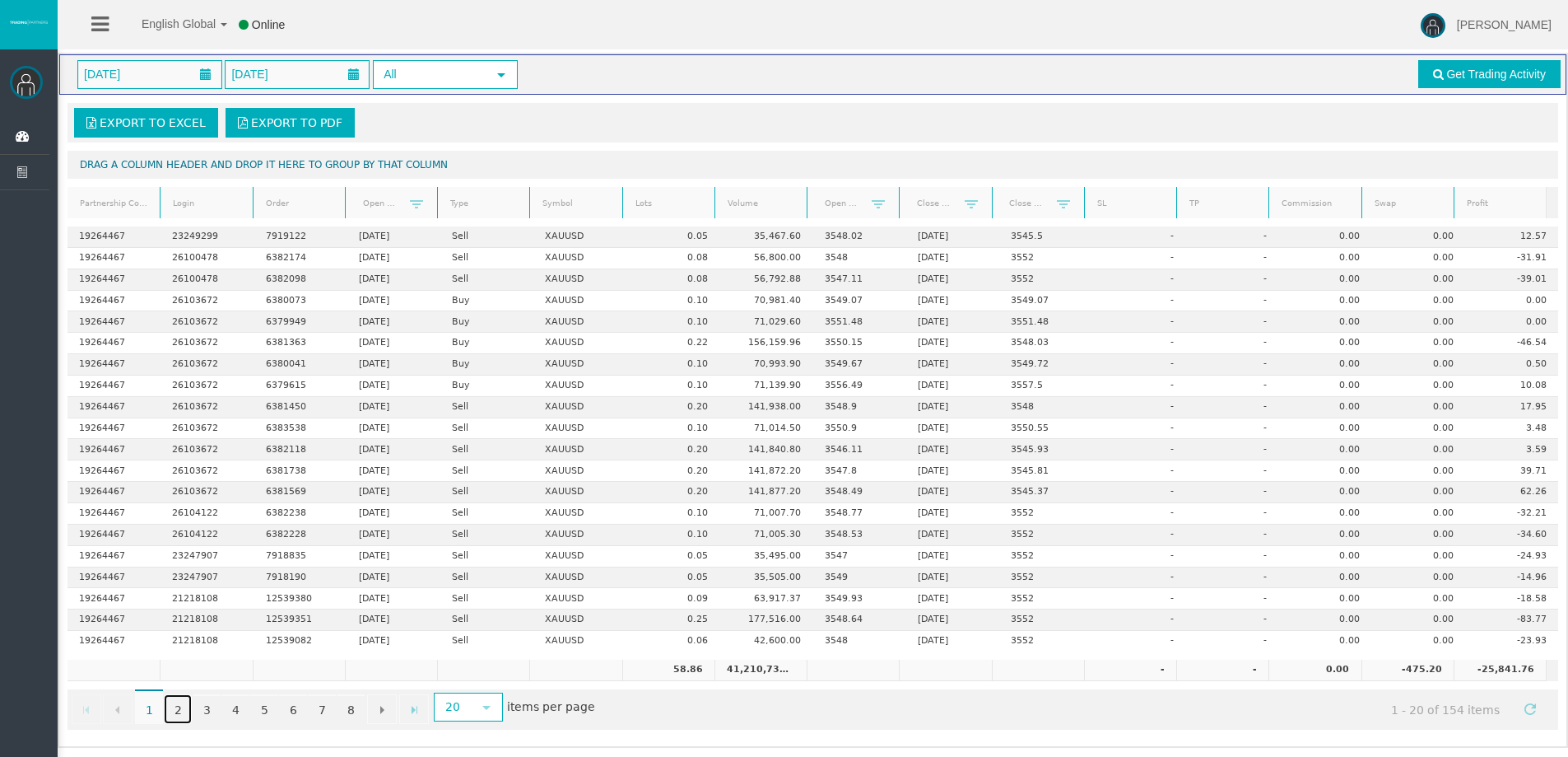
click at [176, 712] on link "2" at bounding box center [177, 709] width 28 height 30
click at [201, 708] on link "3" at bounding box center [207, 709] width 28 height 30
click at [231, 709] on link "4" at bounding box center [236, 709] width 28 height 30
click at [255, 710] on link "5" at bounding box center [264, 709] width 28 height 30
click at [147, 707] on link "1" at bounding box center [149, 709] width 28 height 30
